Goal: Task Accomplishment & Management: Use online tool/utility

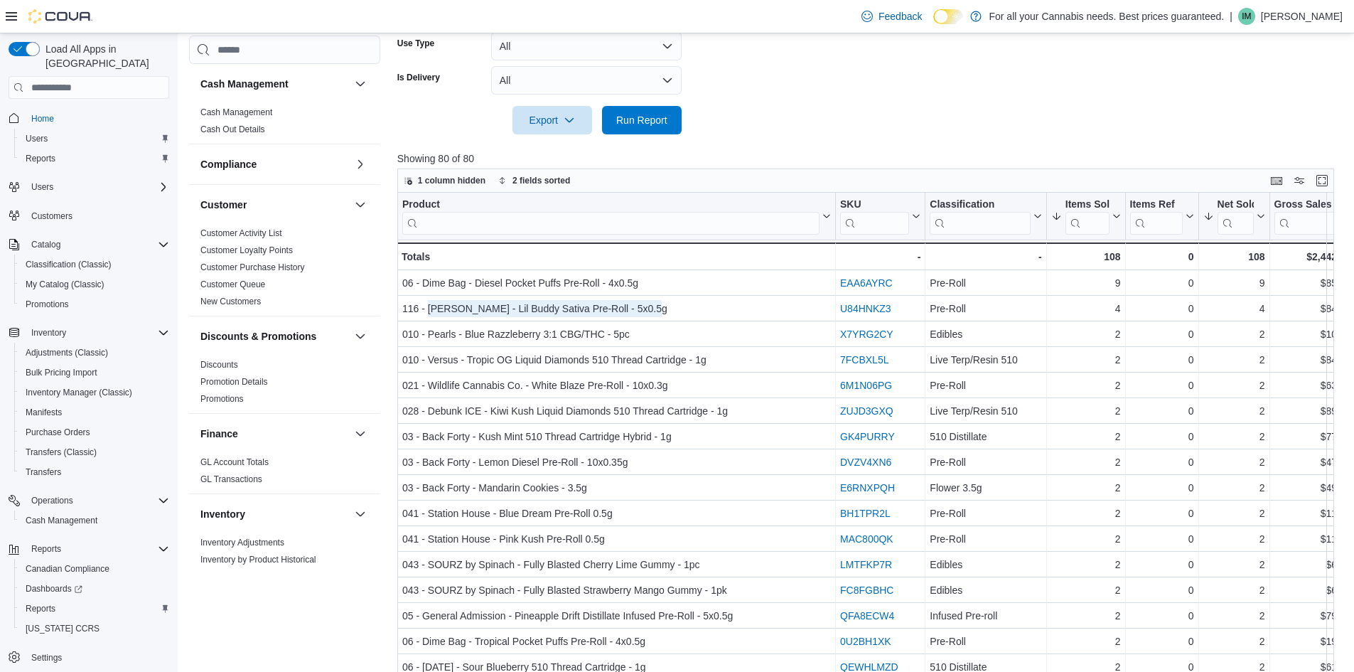
scroll to position [764, 0]
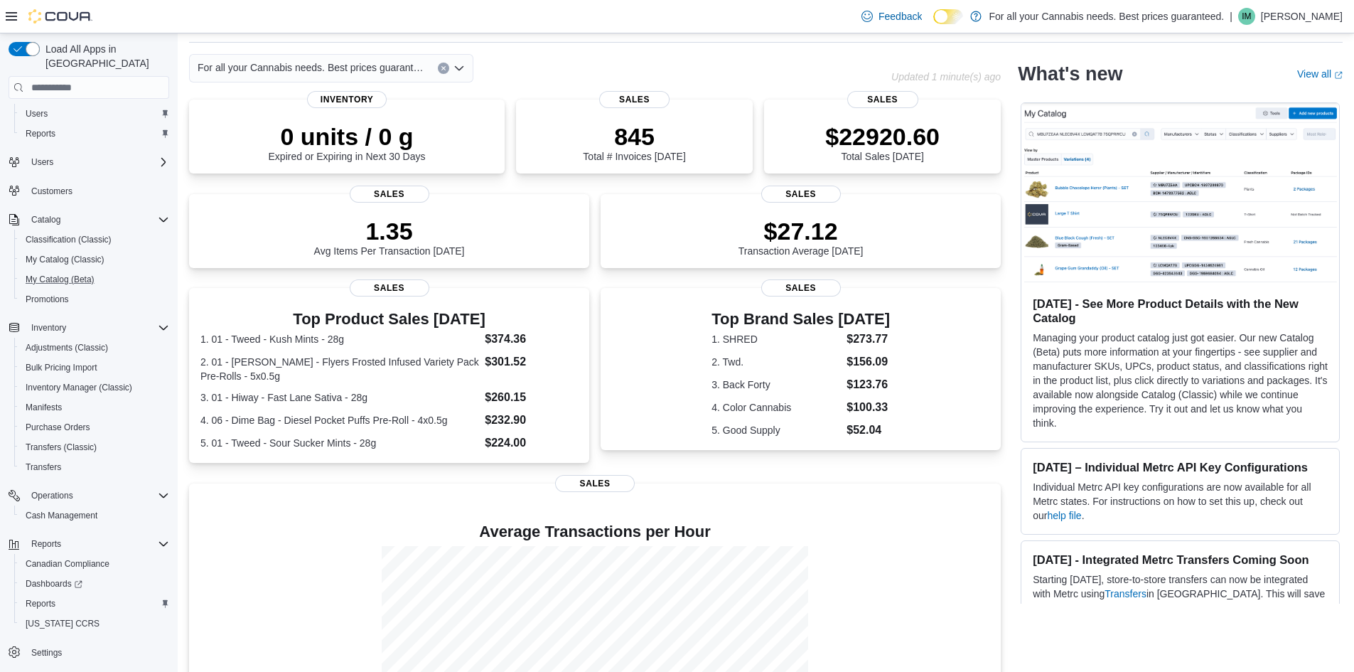
scroll to position [161, 0]
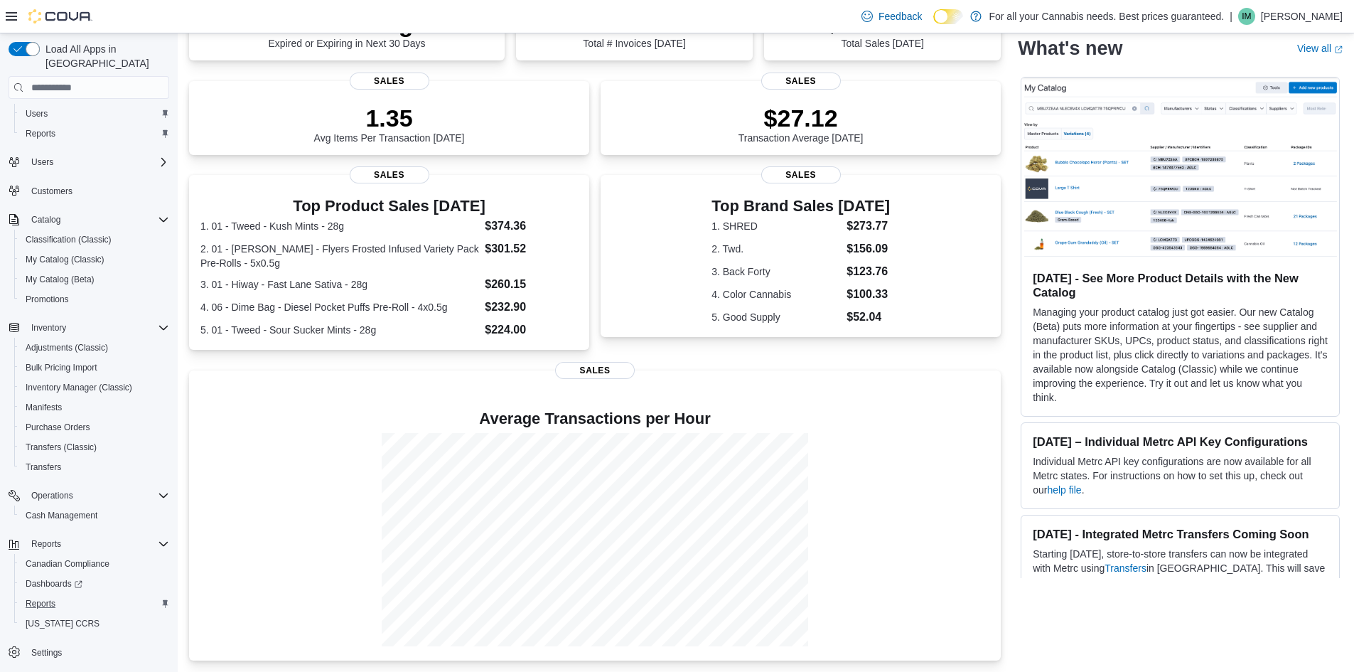
click at [47, 594] on button "Reports" at bounding box center [94, 604] width 161 height 20
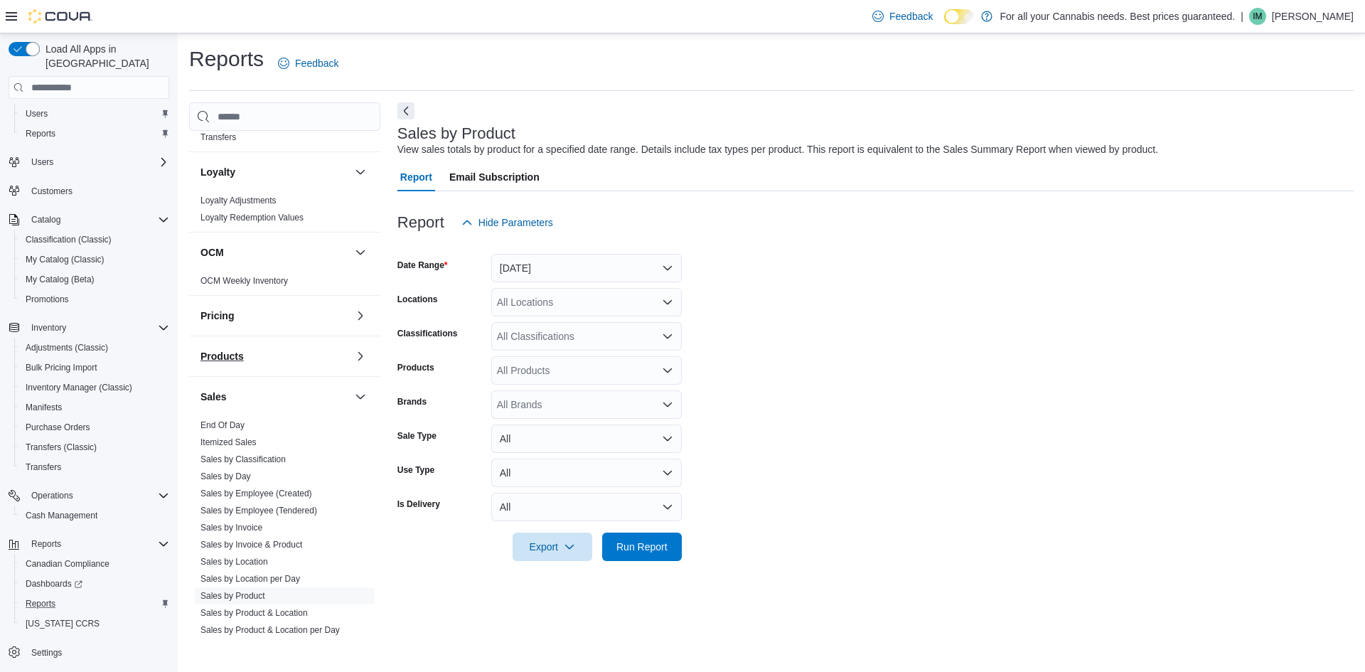
scroll to position [711, 0]
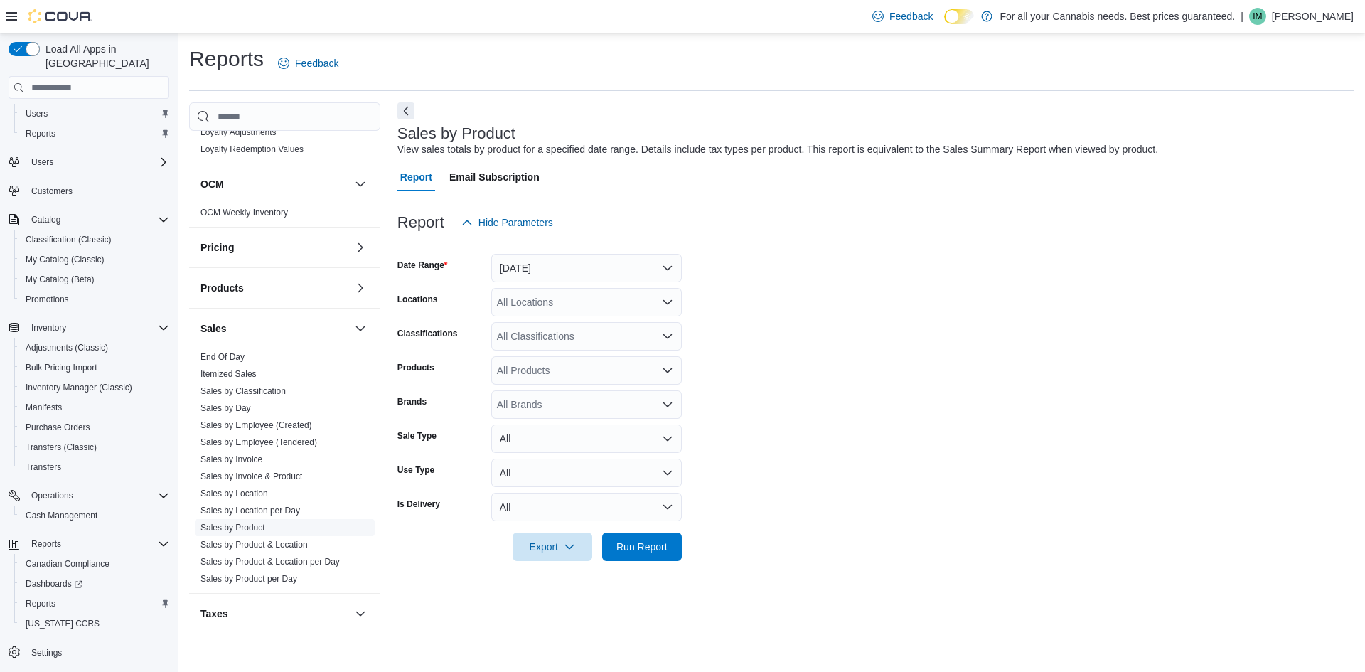
click at [245, 524] on link "Sales by Product" at bounding box center [232, 527] width 65 height 10
click at [547, 273] on button "Yesterday" at bounding box center [586, 268] width 191 height 28
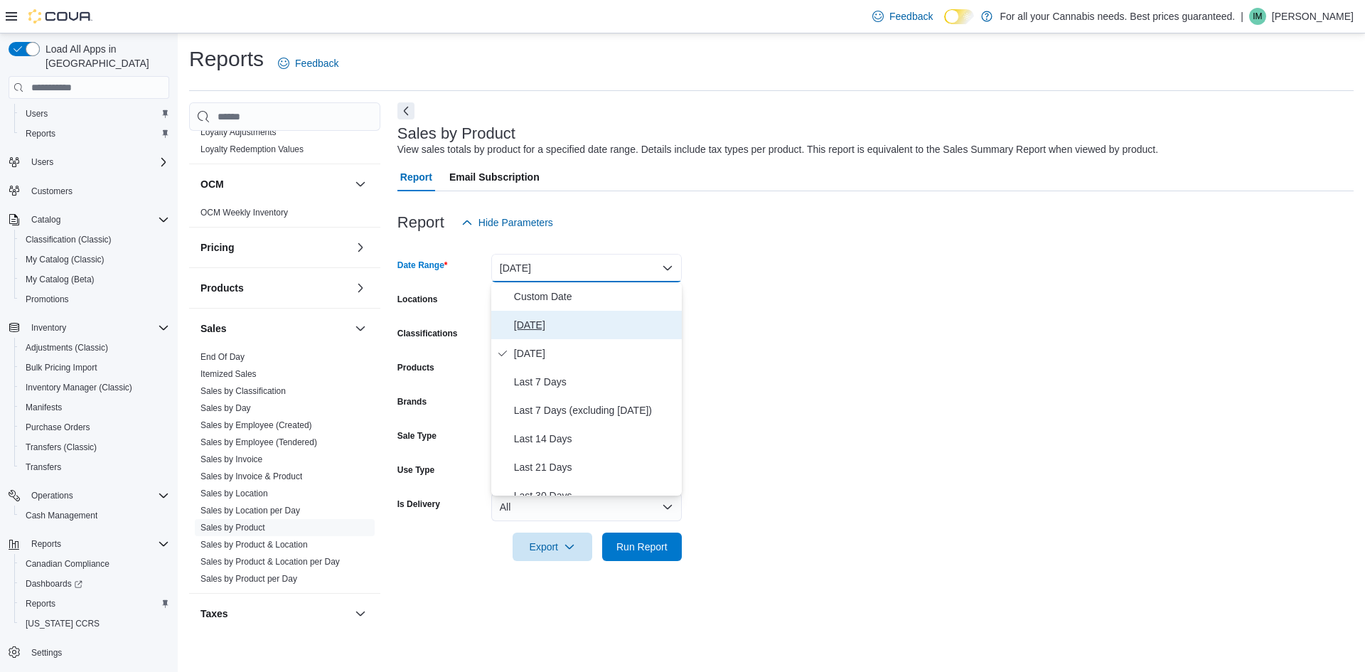
click at [557, 313] on button "Today" at bounding box center [586, 325] width 191 height 28
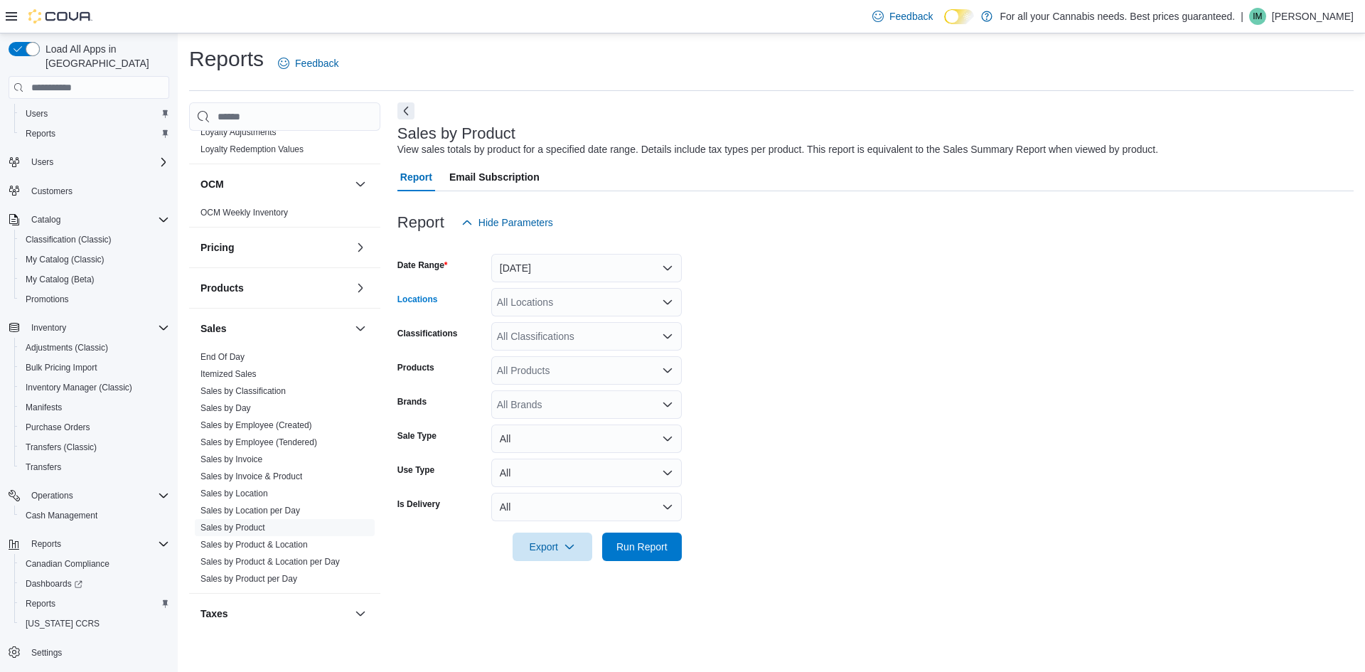
click at [548, 304] on div "All Locations" at bounding box center [586, 302] width 191 height 28
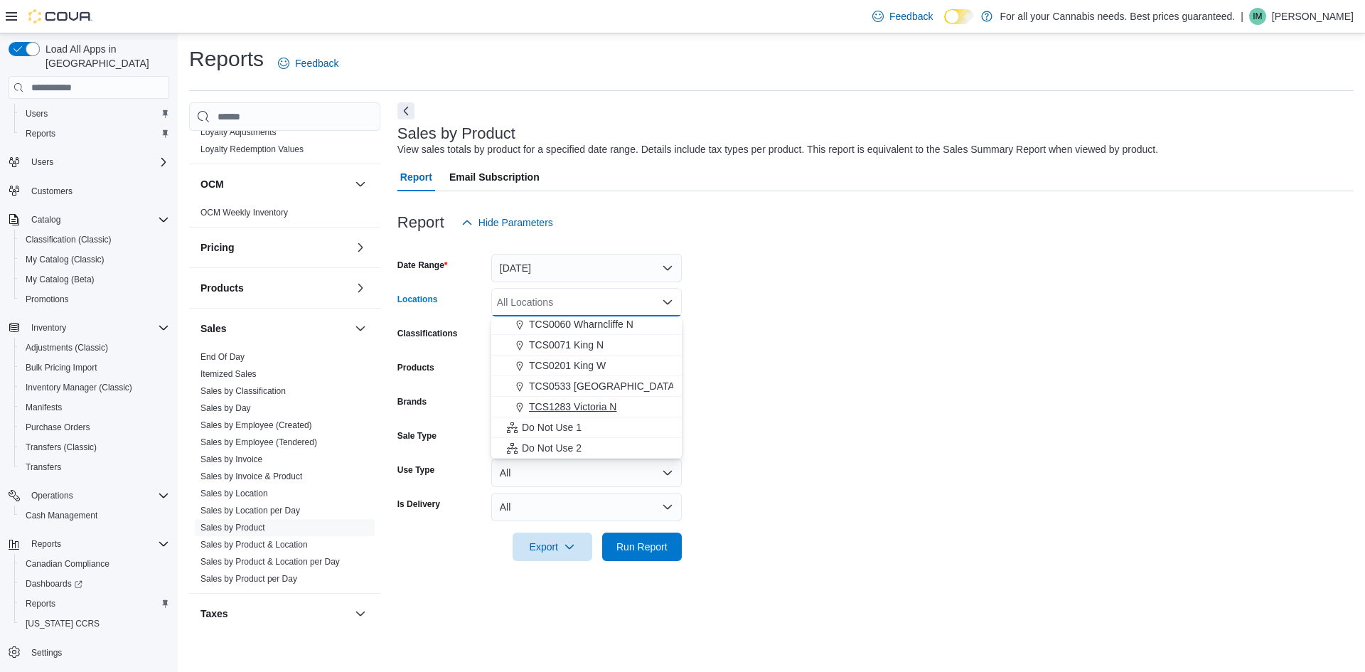
click at [569, 410] on span "TCS1283 Victoria N" at bounding box center [572, 406] width 87 height 14
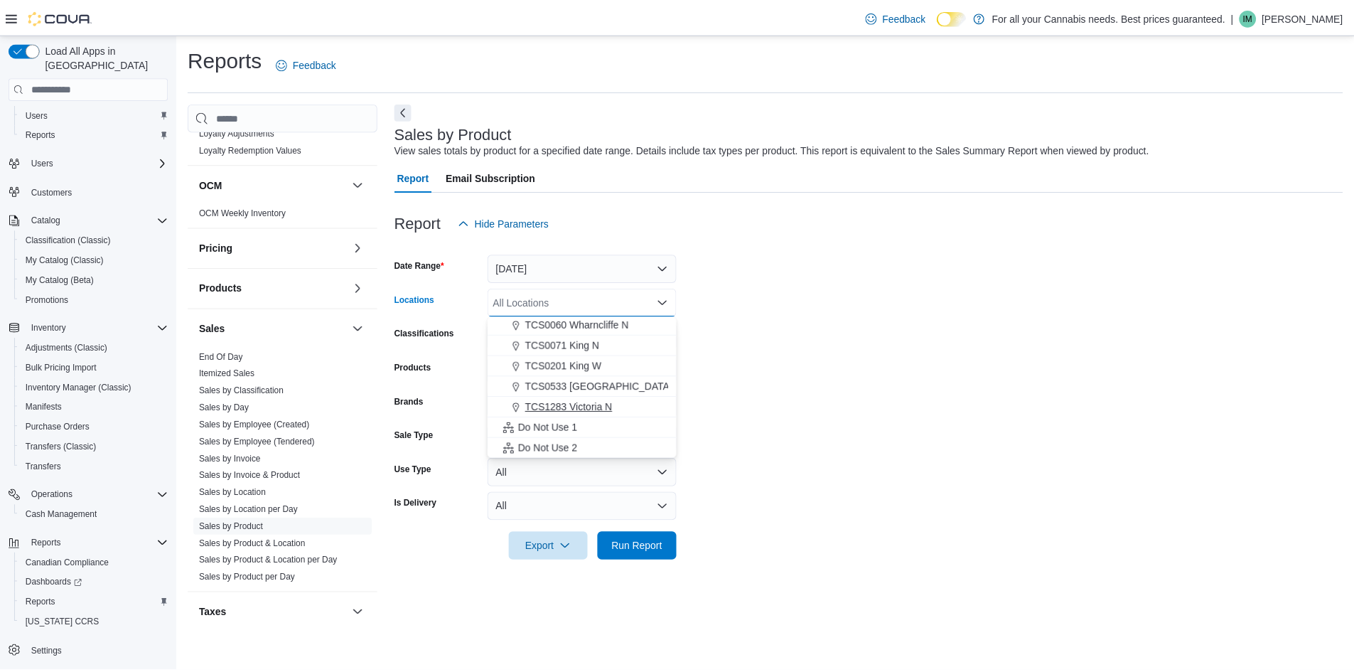
scroll to position [167, 0]
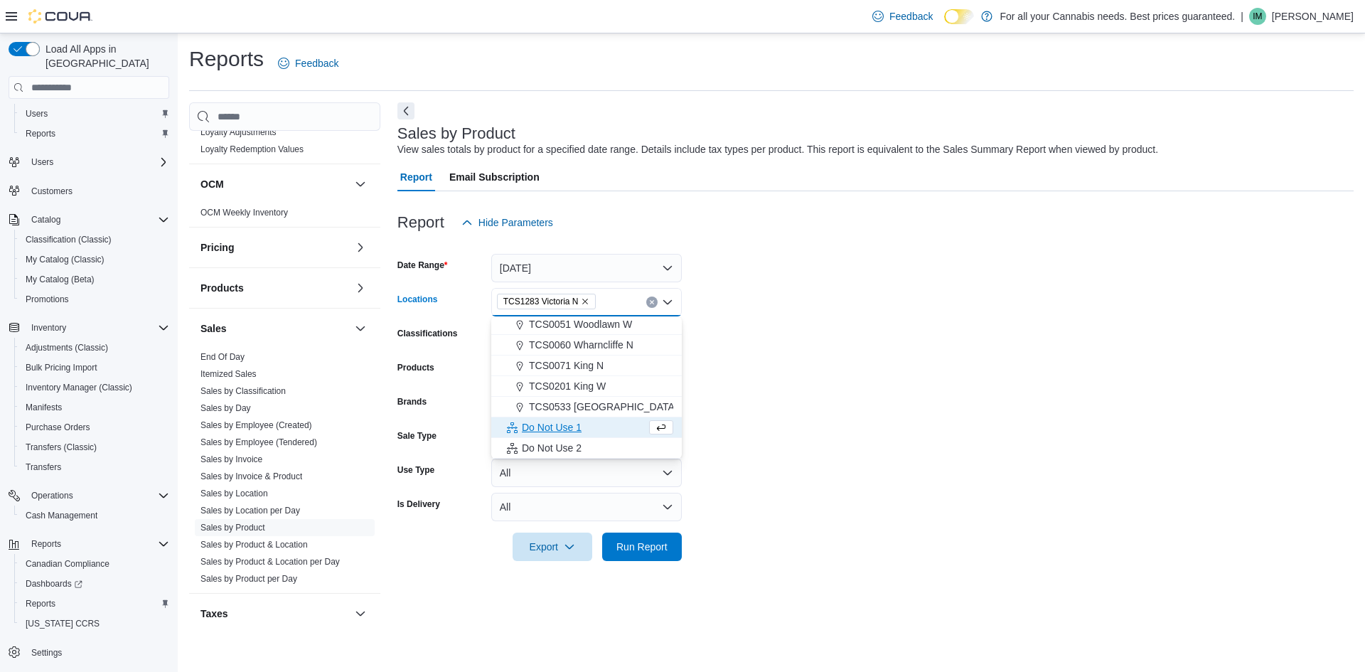
click at [827, 445] on form "Date Range Today Locations TCS1283 Victoria N Combo box. Selected. TCS1283 Vict…" at bounding box center [875, 399] width 956 height 324
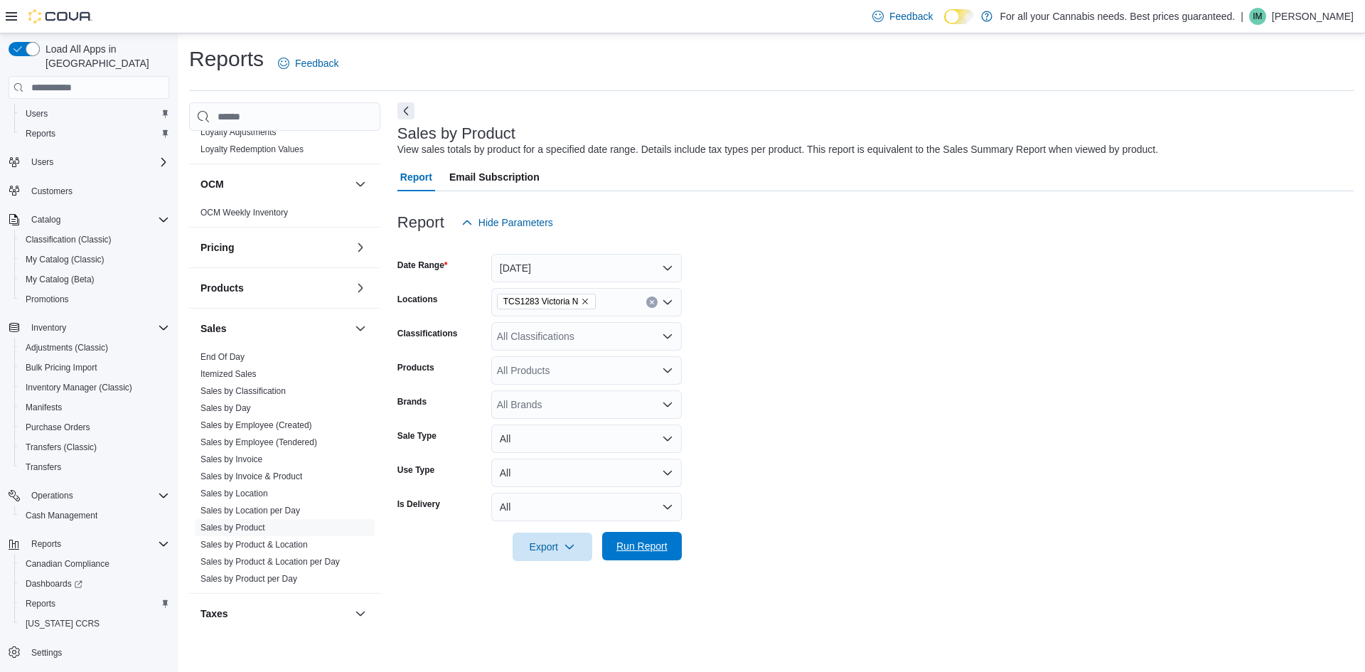
click at [643, 536] on span "Run Report" at bounding box center [642, 546] width 63 height 28
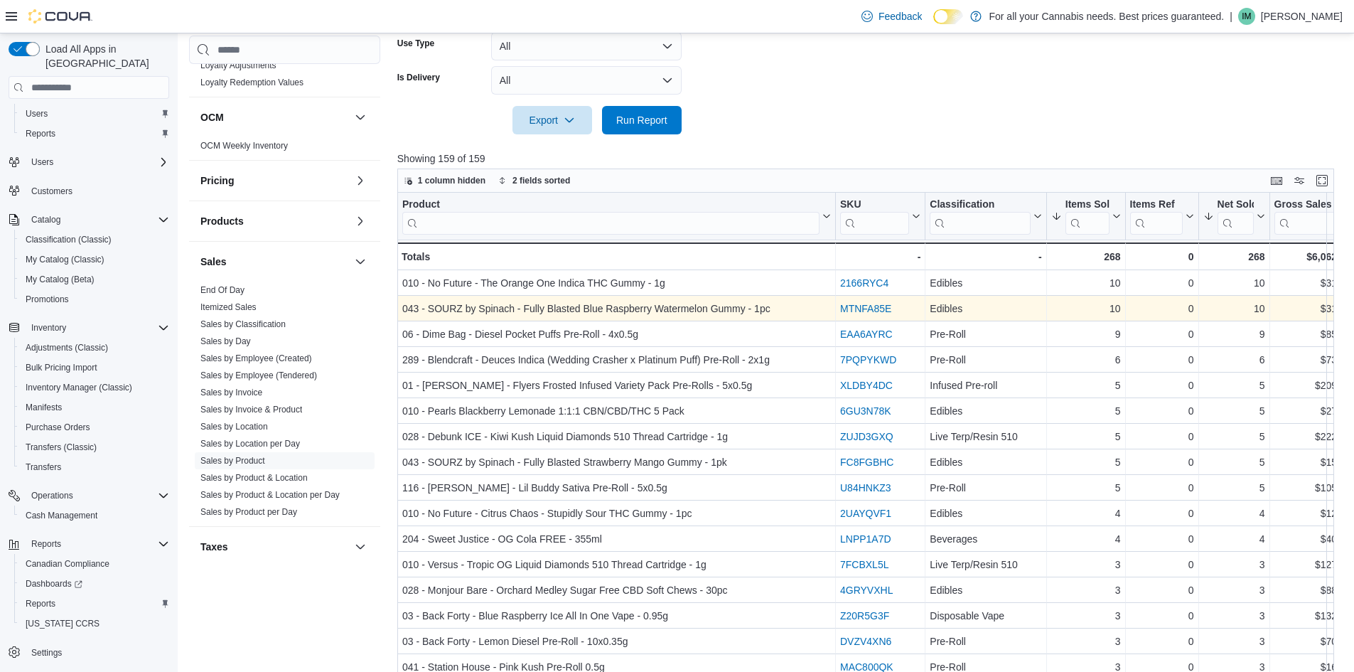
scroll to position [401, 0]
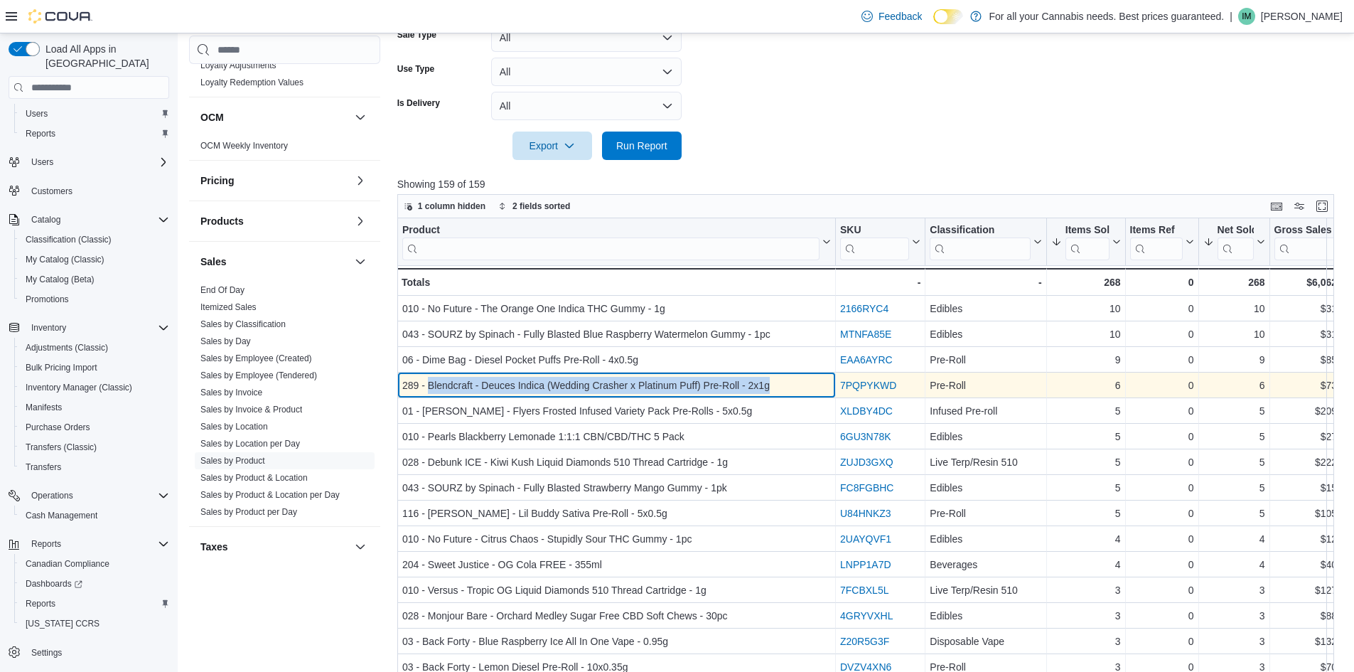
drag, startPoint x: 428, startPoint y: 386, endPoint x: 789, endPoint y: 377, distance: 361.2
click at [789, 377] on div "289 - Blendcraft - Deuces Indica (Wedding Crasher x Platinum Puff) Pre-Roll - 2…" at bounding box center [616, 385] width 429 height 17
copy div "Blendcraft - Deuces Indica (Wedding Crasher x Platinum Puff) Pre-Roll - 2x1g"
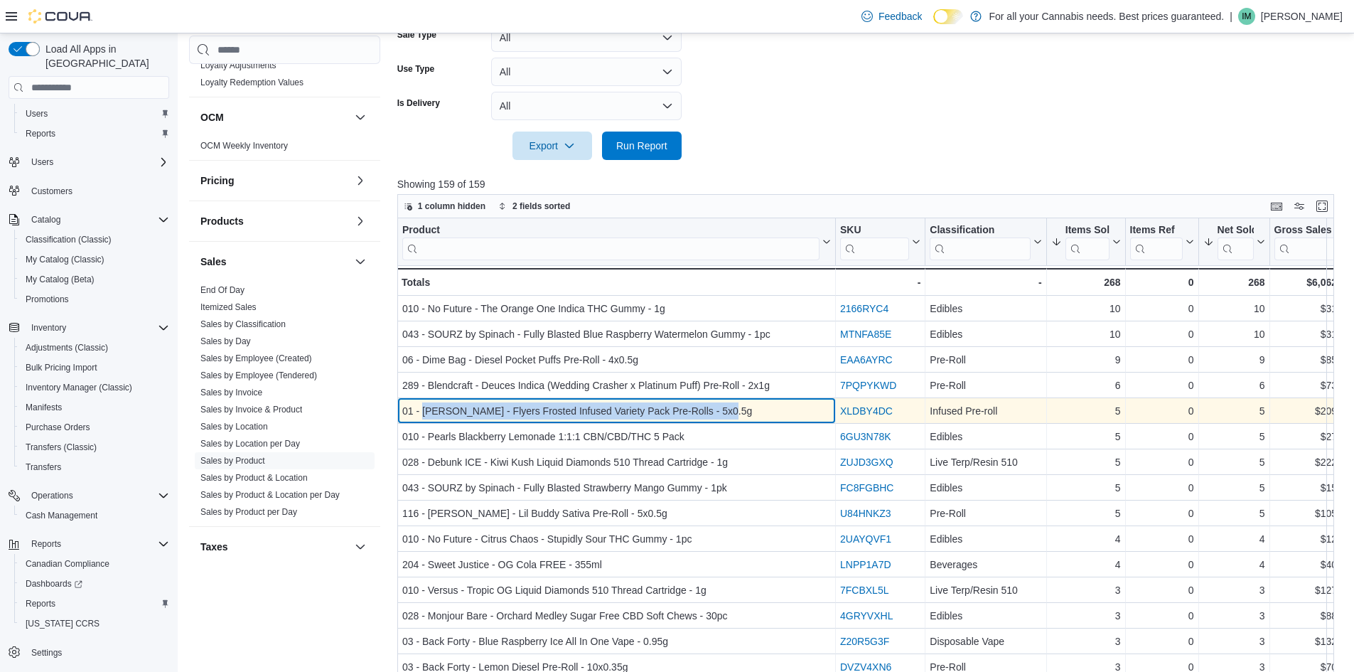
drag, startPoint x: 424, startPoint y: 412, endPoint x: 777, endPoint y: 403, distance: 353.4
click at [777, 403] on div "01 - Claybourne - Flyers Frosted Infused Variety Pack Pre-Rolls - 5x0.5g" at bounding box center [616, 410] width 429 height 17
copy div "Claybourne - Flyers Frosted Infused Variety Pack Pre-Rolls - 5x0.5g"
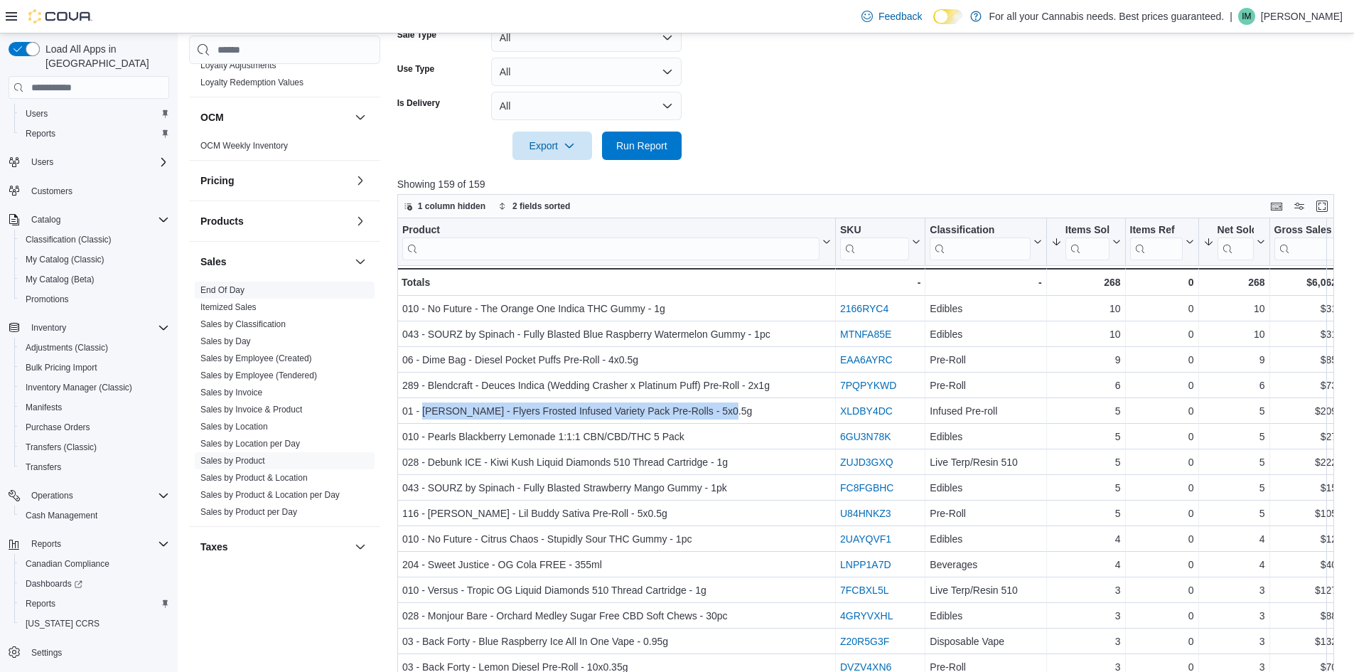
click at [222, 287] on link "End Of Day" at bounding box center [222, 290] width 44 height 10
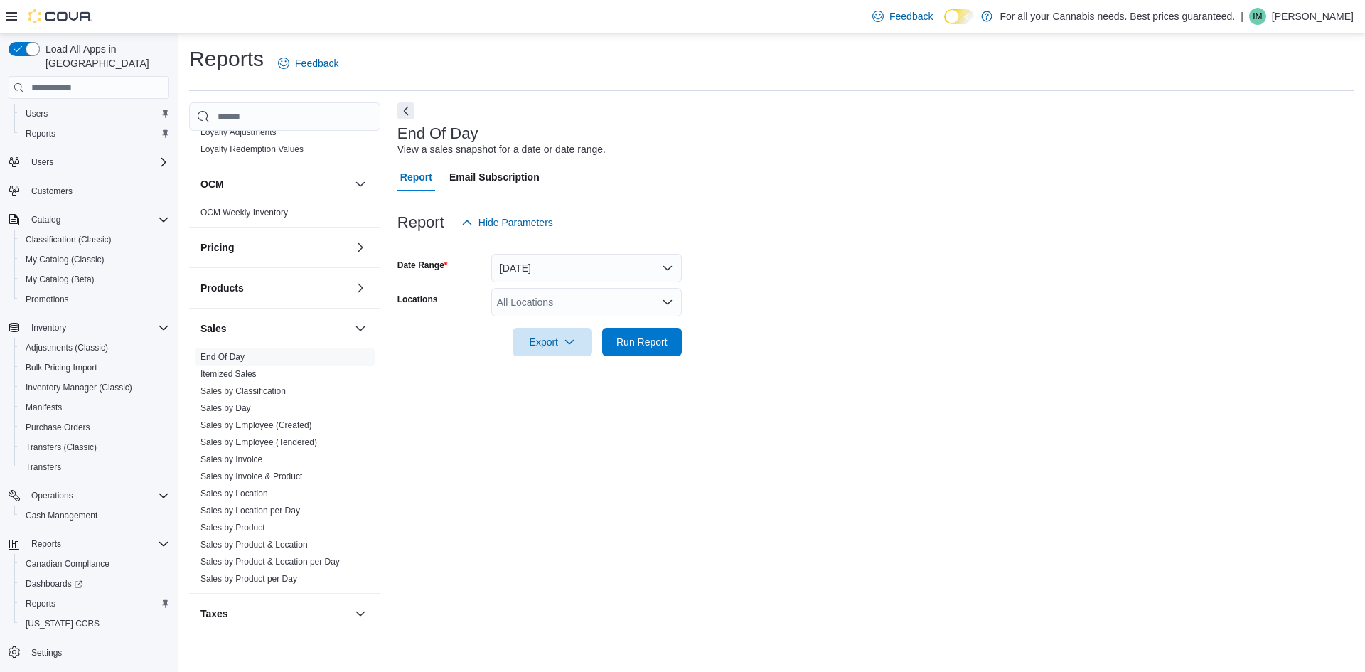
click at [585, 309] on div "All Locations" at bounding box center [586, 302] width 191 height 28
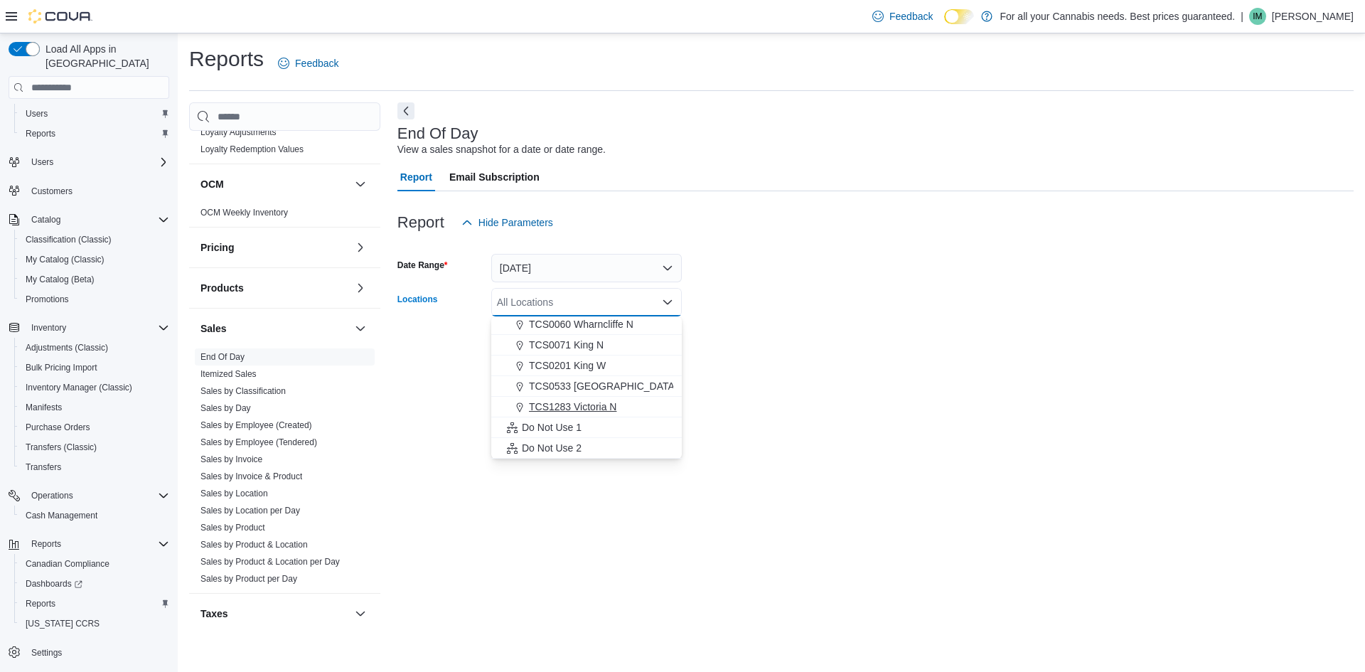
click at [583, 409] on span "TCS1283 Victoria N" at bounding box center [572, 406] width 87 height 14
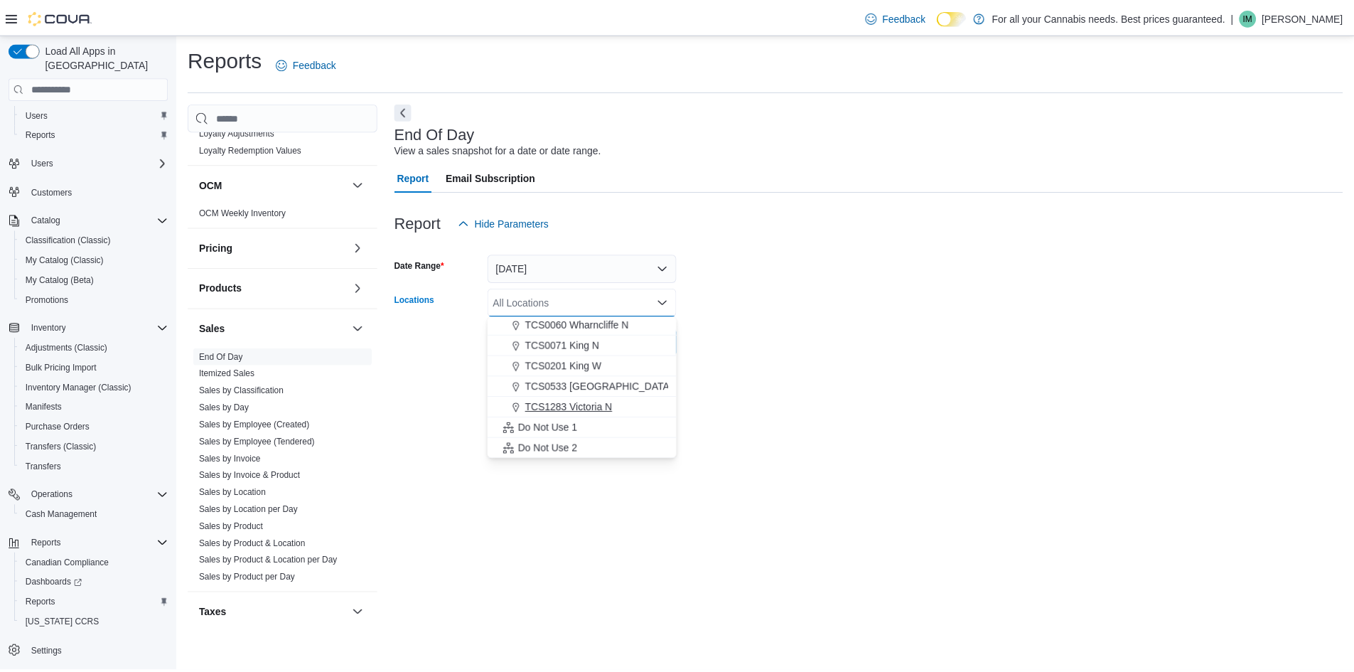
scroll to position [167, 0]
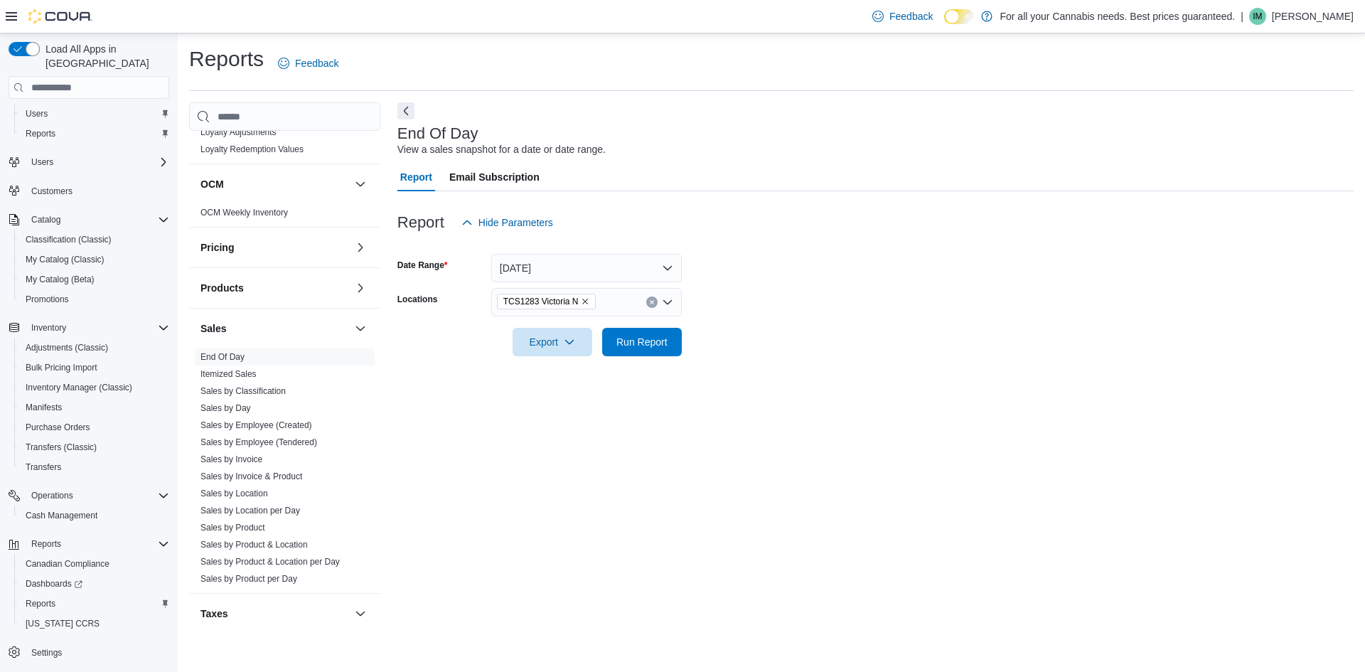
click at [924, 353] on form "Date Range Today Locations TCS1283 Victoria N Export Run Report" at bounding box center [875, 296] width 956 height 119
click at [658, 347] on span "Run Report" at bounding box center [641, 341] width 51 height 14
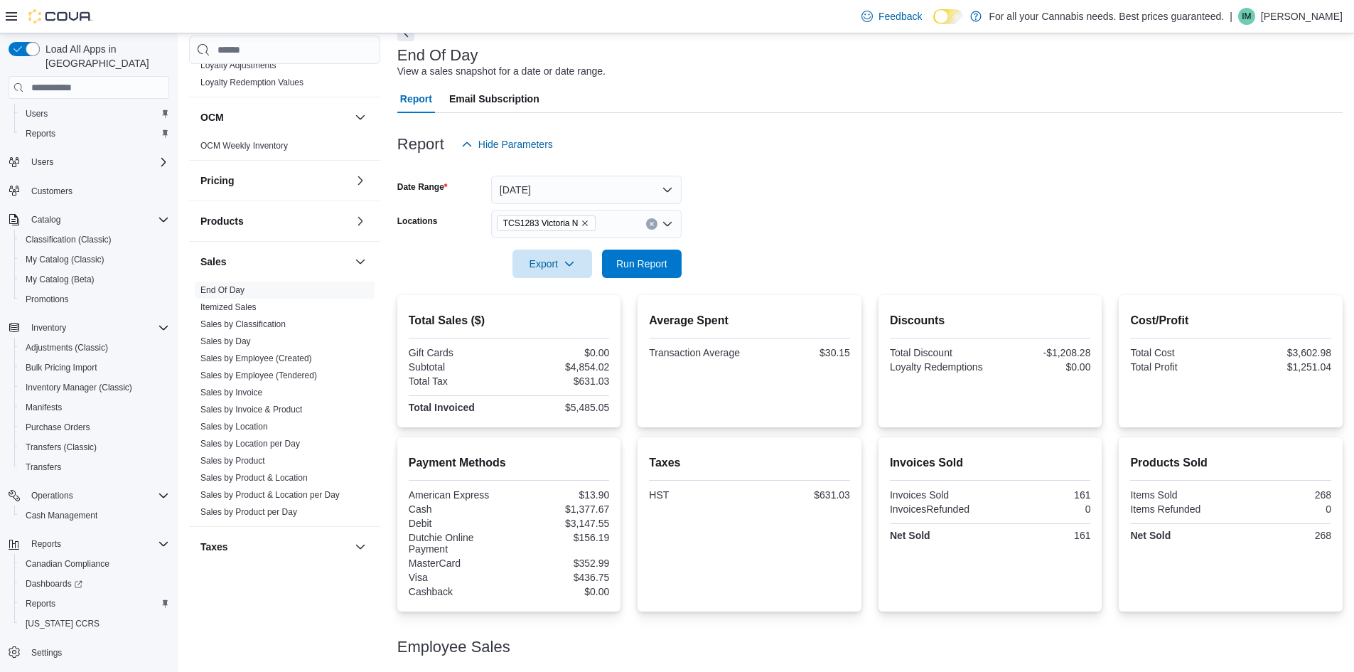
scroll to position [136, 0]
